Goal: Book appointment/travel/reservation

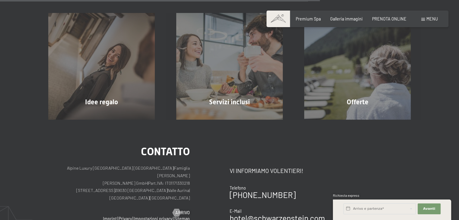
scroll to position [351, 0]
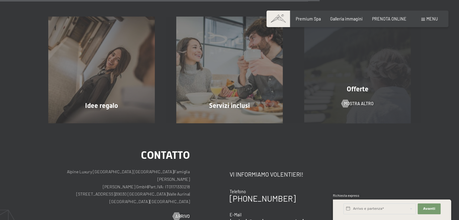
click at [365, 98] on div "Offerte mostra altro" at bounding box center [357, 70] width 128 height 107
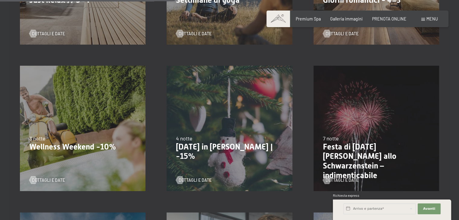
scroll to position [420, 0]
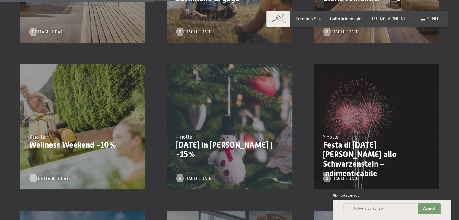
click at [40, 180] on span "Dettagli e Date" at bounding box center [54, 179] width 33 height 6
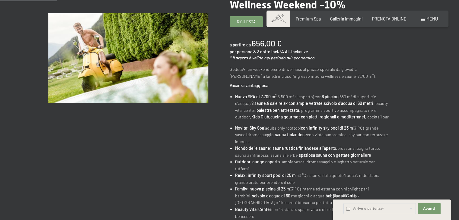
scroll to position [70, 0]
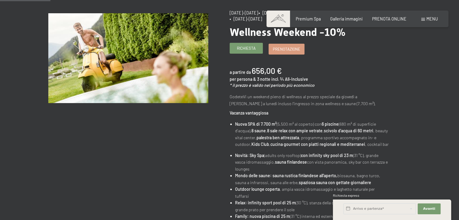
click at [245, 46] on span "Richiesta" at bounding box center [246, 48] width 19 height 5
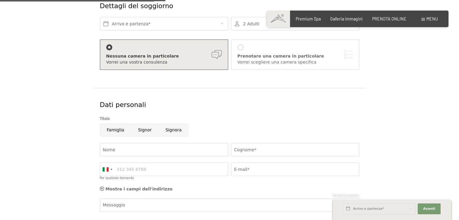
scroll to position [239, 0]
